Goal: Navigation & Orientation: Find specific page/section

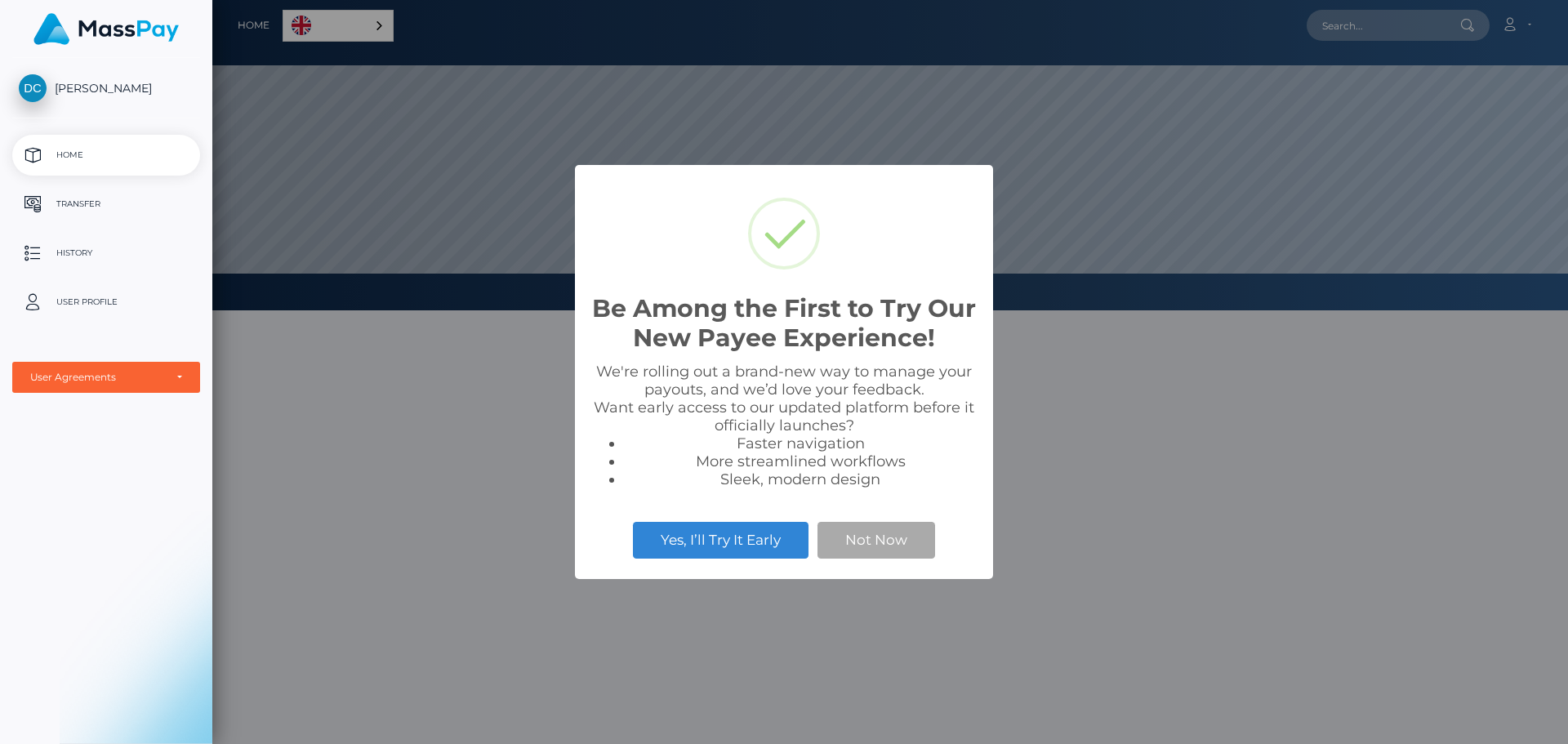
scroll to position [311, 1356]
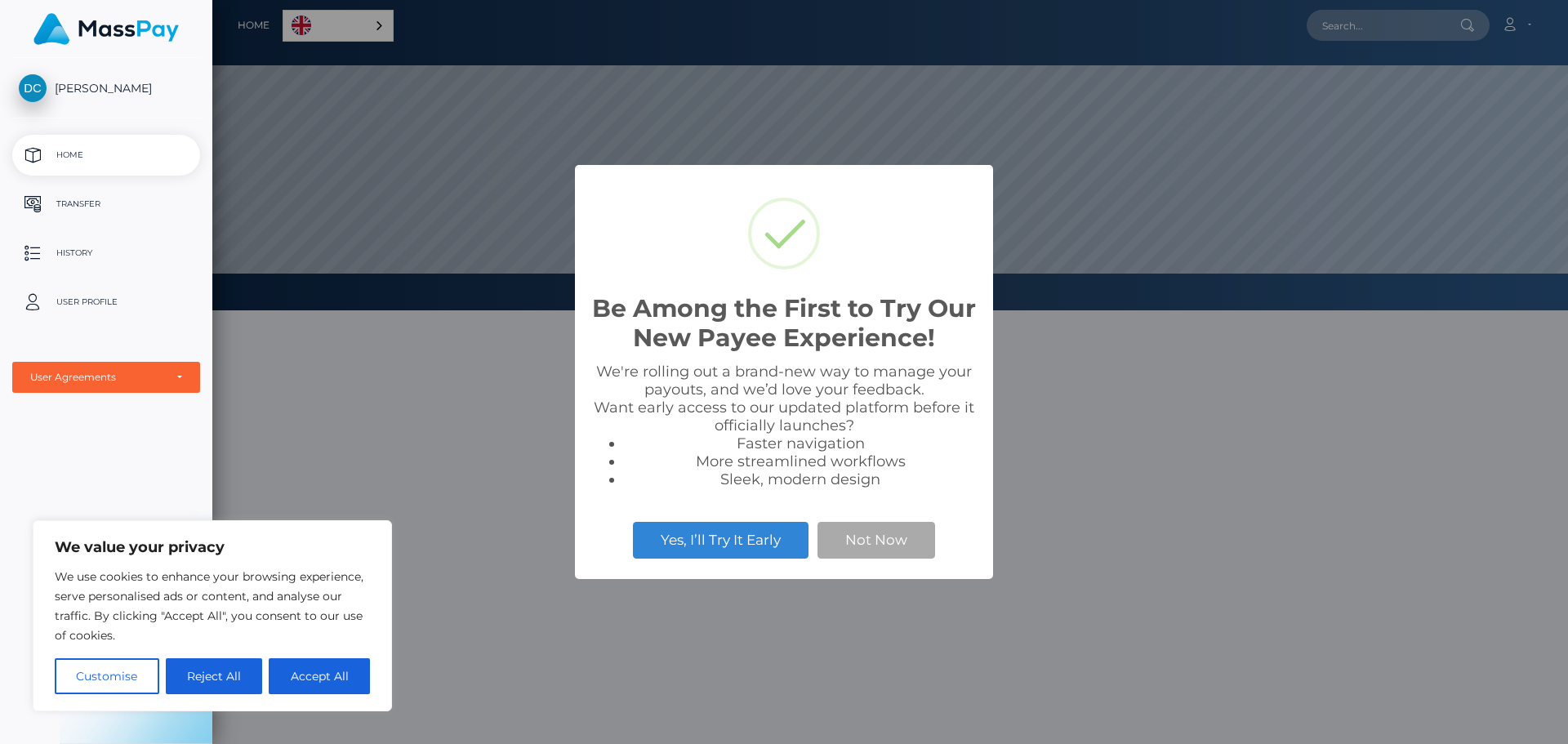
click at [1157, 473] on div "Be Among the First to Try Our New Payee Experience! × We're rolling out a brand…" at bounding box center [784, 372] width 1568 height 744
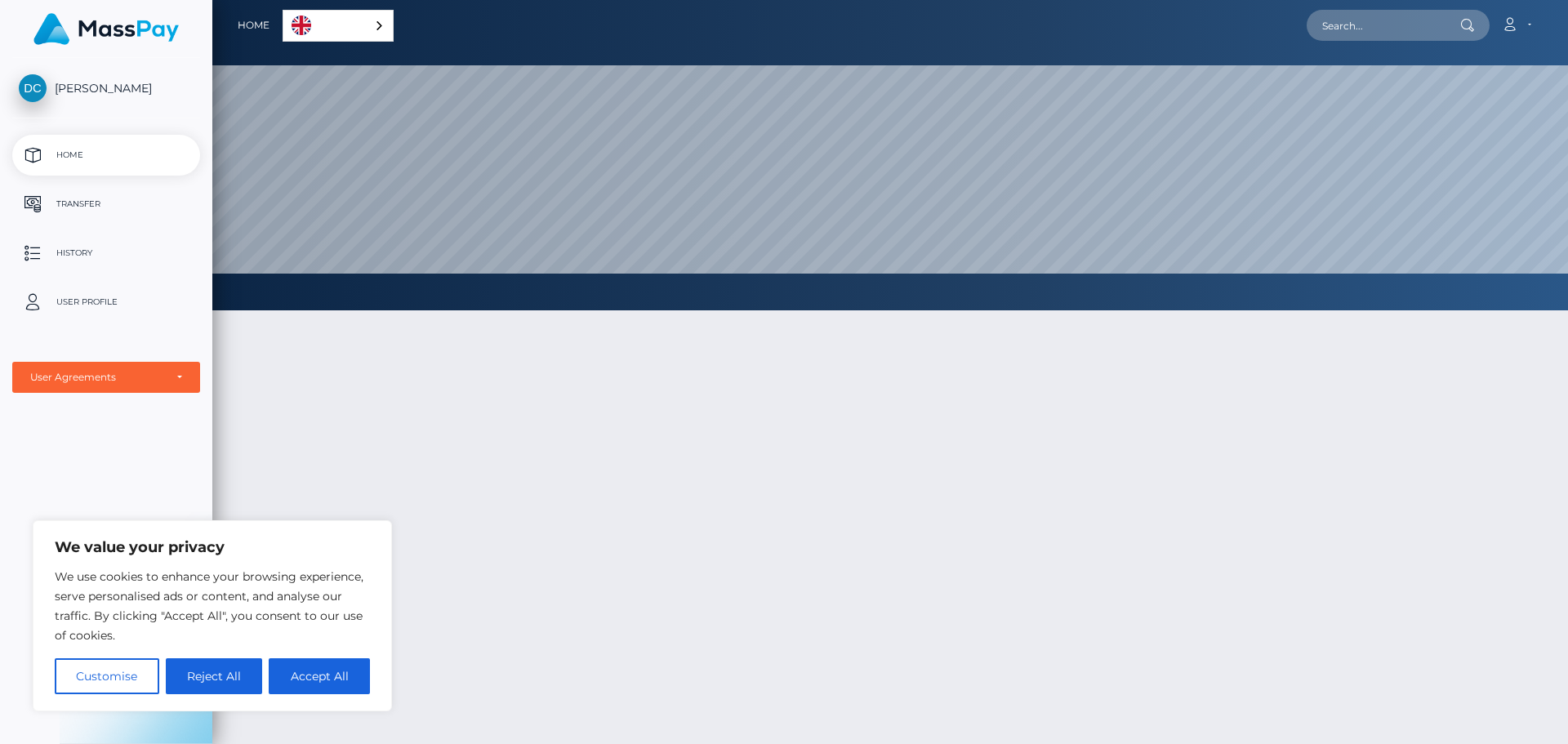
drag, startPoint x: 316, startPoint y: 569, endPoint x: 376, endPoint y: 24, distance: 548.3
click at [376, 24] on div "English" at bounding box center [338, 25] width 111 height 31
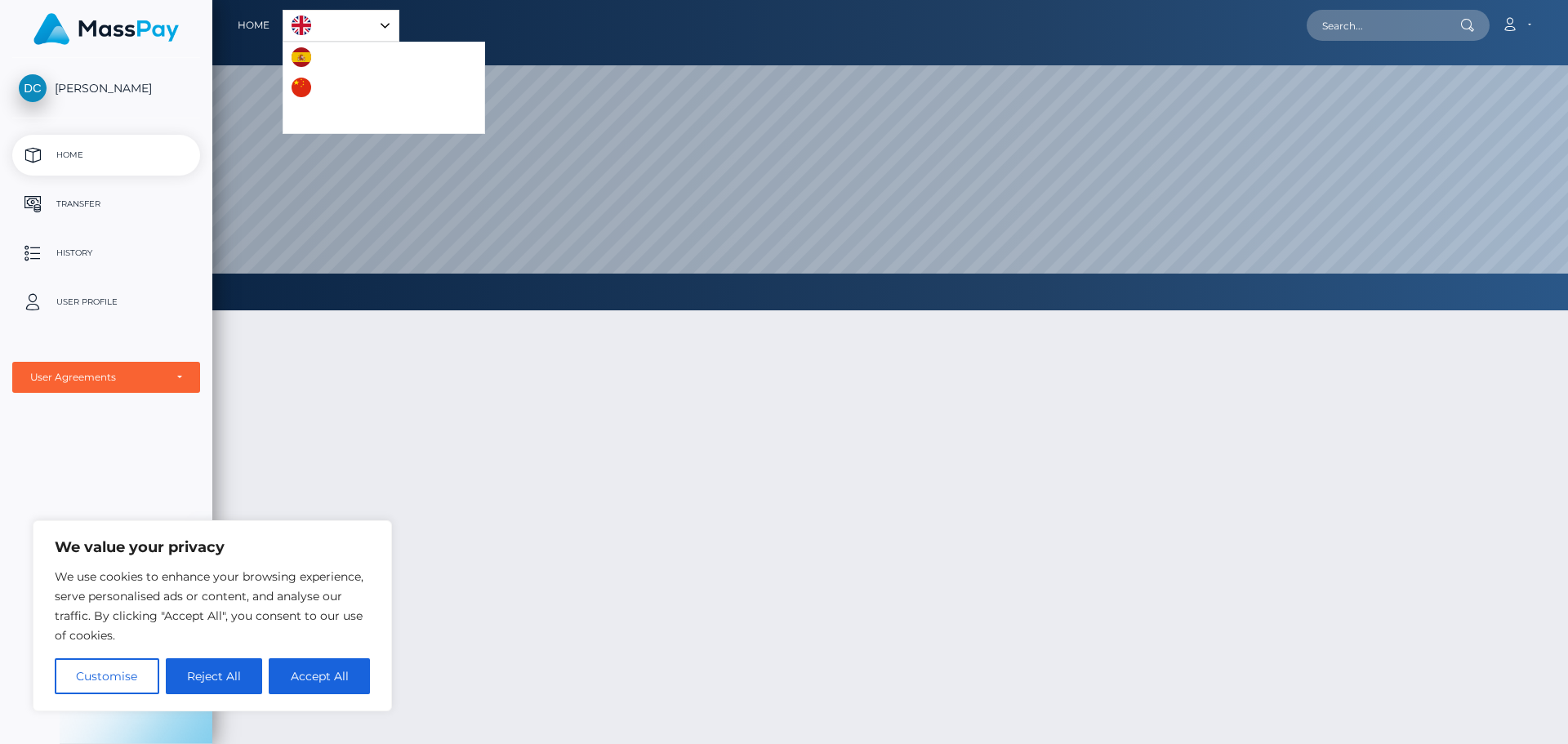
click at [385, 22] on div "English" at bounding box center [341, 25] width 117 height 31
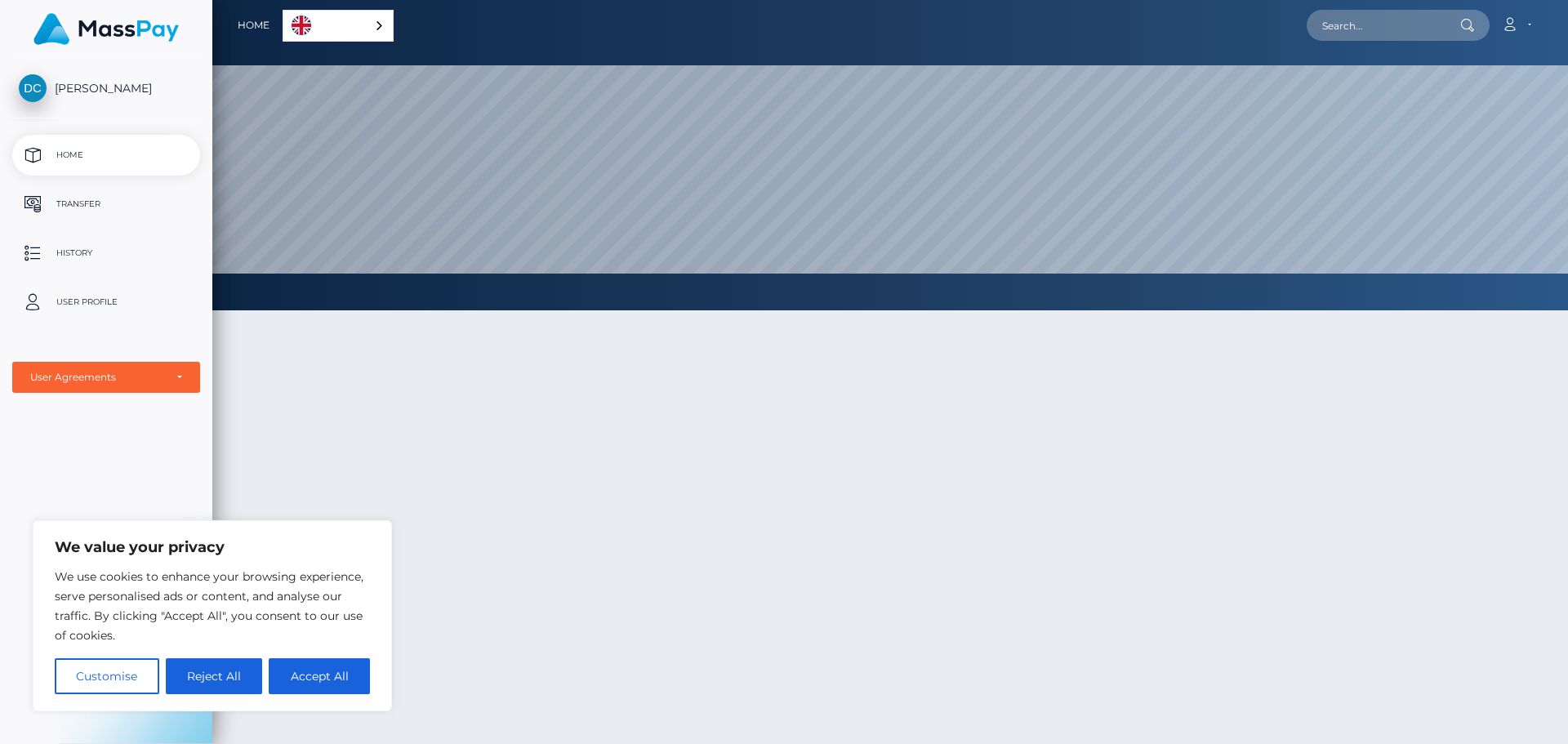
click at [385, 22] on div "English" at bounding box center [338, 25] width 111 height 31
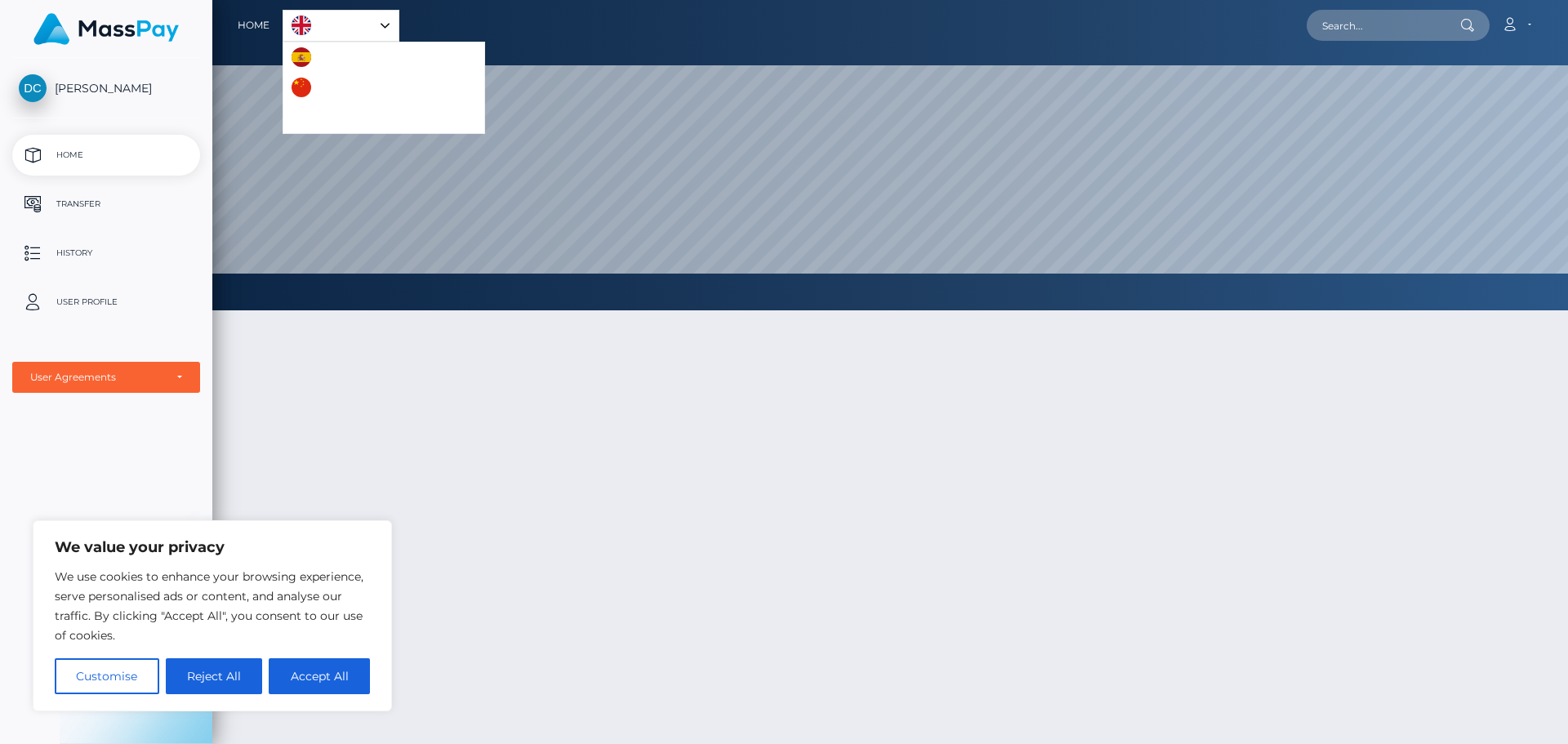
click at [494, 467] on div at bounding box center [890, 608] width 1356 height 644
click at [512, 431] on div at bounding box center [890, 608] width 1356 height 644
drag, startPoint x: 233, startPoint y: 273, endPoint x: 334, endPoint y: 352, distance: 128.2
click at [334, 352] on div at bounding box center [890, 608] width 1356 height 644
click at [306, 55] on img "Language list" at bounding box center [301, 57] width 20 height 20
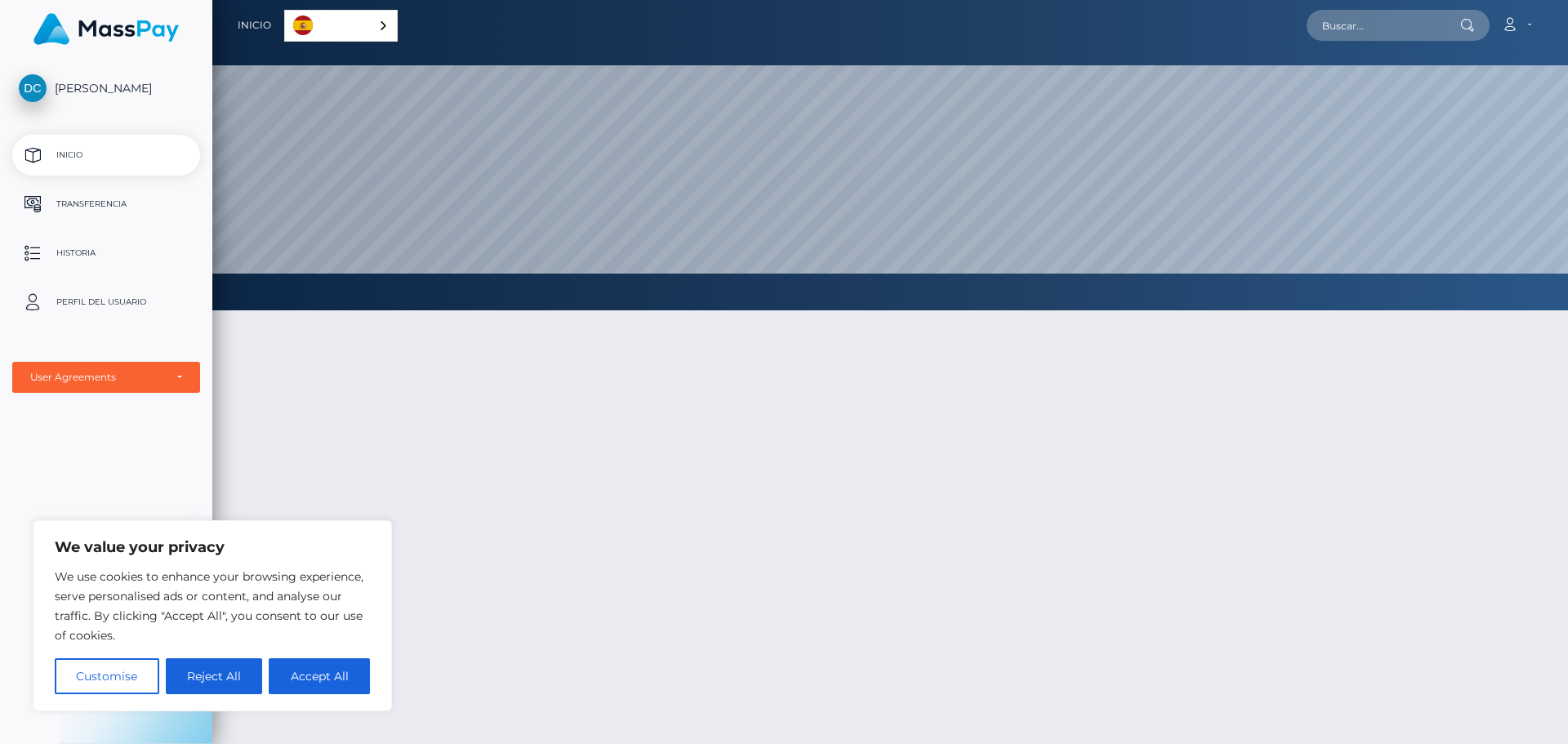
click at [329, 681] on button "Accept All" at bounding box center [319, 676] width 101 height 36
checkbox input "true"
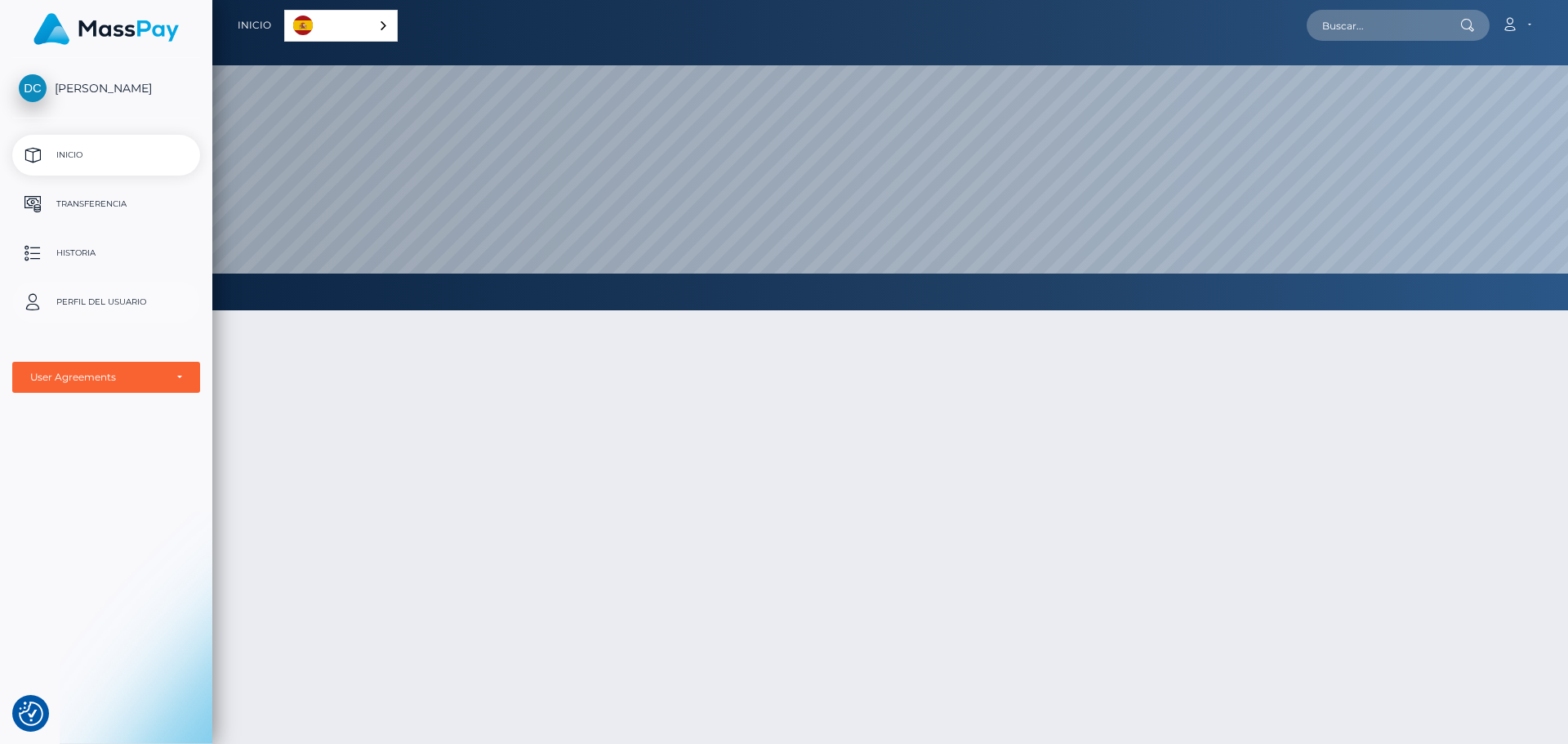
click at [110, 302] on p "Perfil del usuario" at bounding box center [107, 302] width 175 height 25
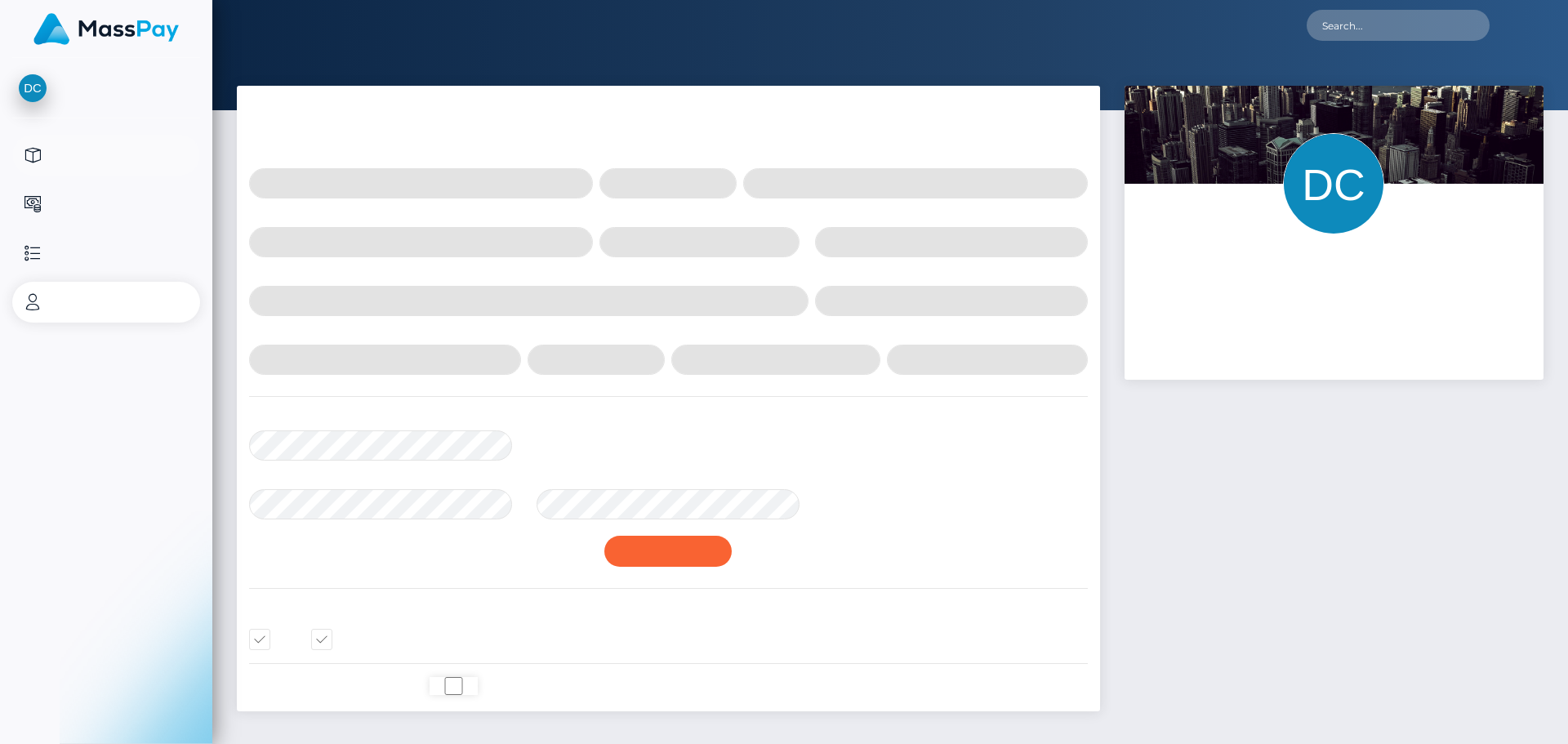
select select
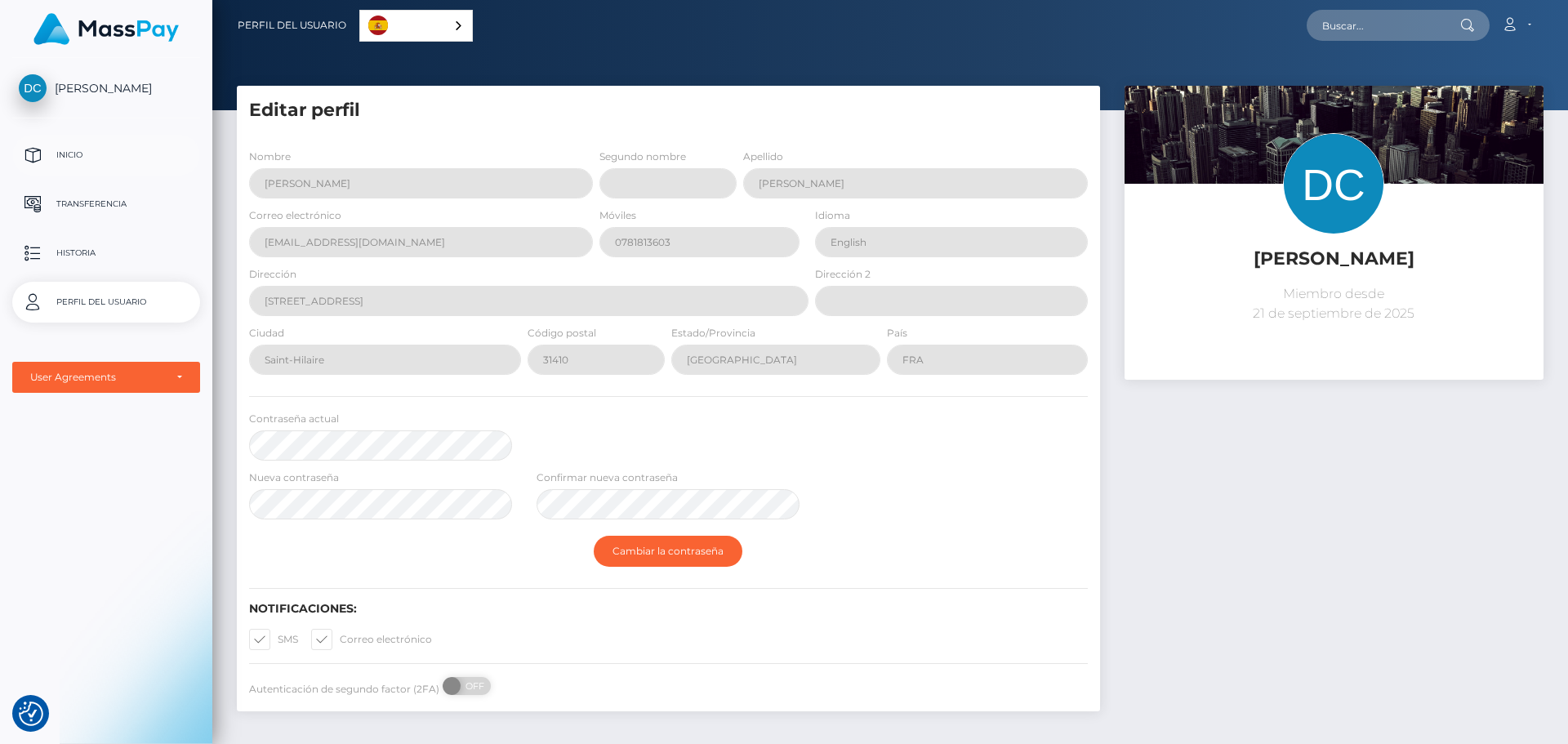
click at [84, 150] on p "Inicio" at bounding box center [107, 155] width 175 height 25
click at [58, 151] on p "Inicio" at bounding box center [107, 155] width 175 height 25
click at [85, 250] on p "Historia" at bounding box center [107, 253] width 175 height 25
click at [84, 31] on img at bounding box center [106, 29] width 146 height 31
click at [116, 156] on p "Inicio" at bounding box center [107, 155] width 175 height 25
